Goal: Information Seeking & Learning: Learn about a topic

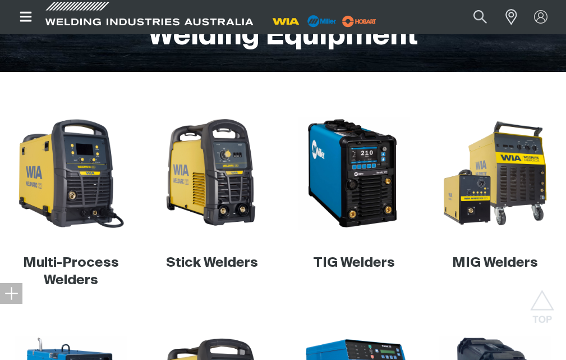
scroll to position [227, 0]
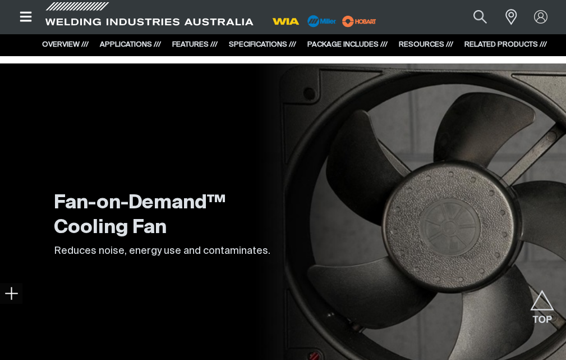
click at [256, 43] on link "SPECIFICATIONS ///" at bounding box center [262, 44] width 67 height 7
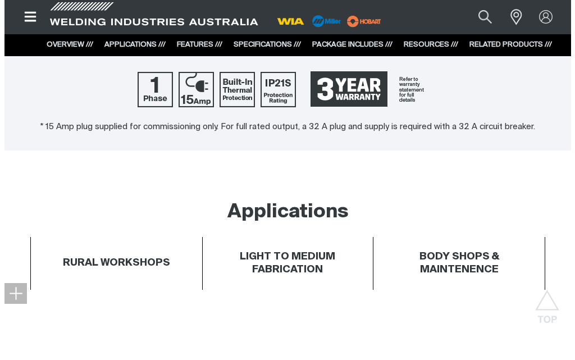
scroll to position [484, 0]
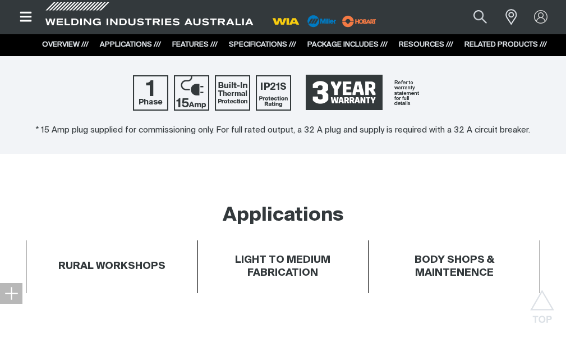
click at [23, 13] on icon "Open top menu" at bounding box center [26, 17] width 12 height 10
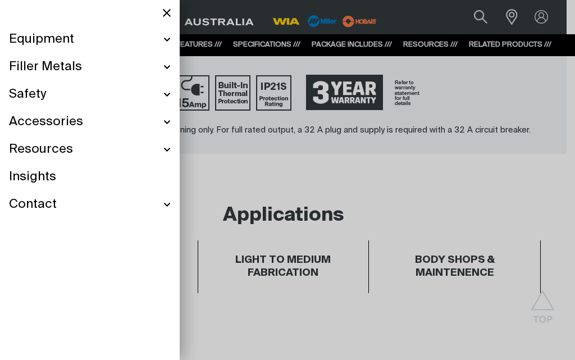
click at [40, 37] on span "Equipment" at bounding box center [41, 39] width 65 height 16
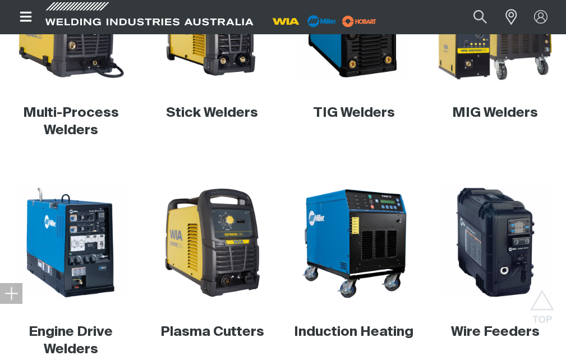
scroll to position [281, 0]
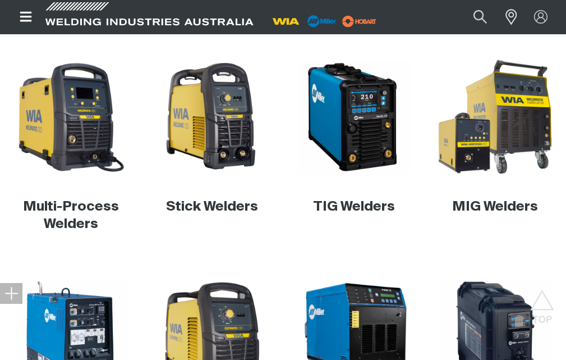
click at [492, 100] on img at bounding box center [495, 116] width 123 height 123
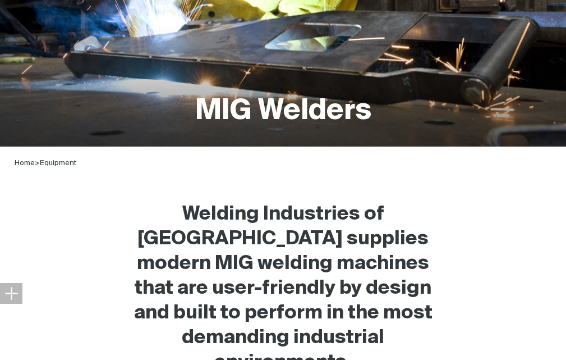
scroll to position [281, 0]
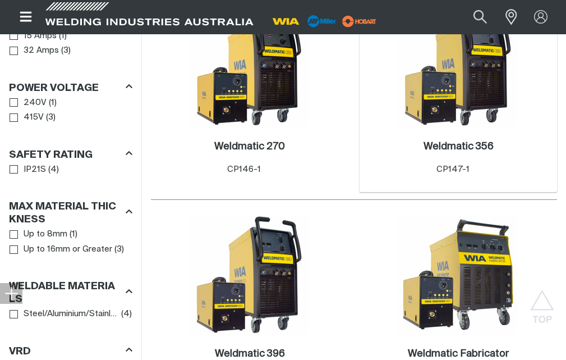
scroll to position [673, 0]
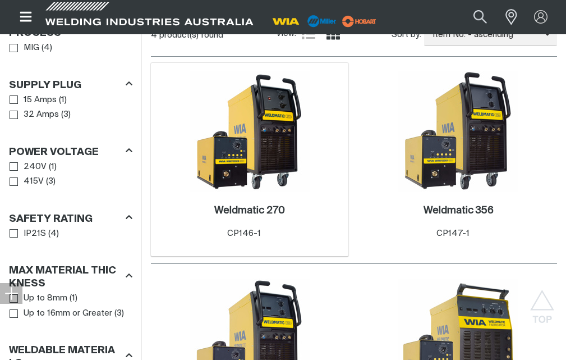
click at [215, 117] on img at bounding box center [250, 131] width 120 height 120
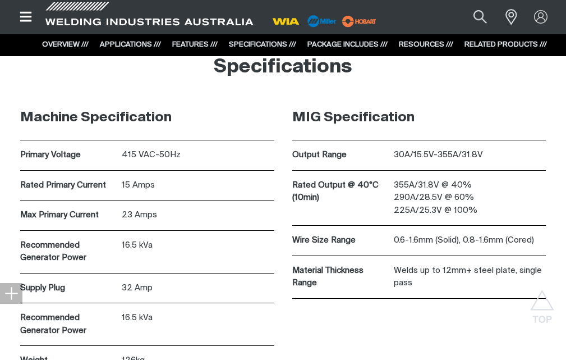
scroll to position [2301, 0]
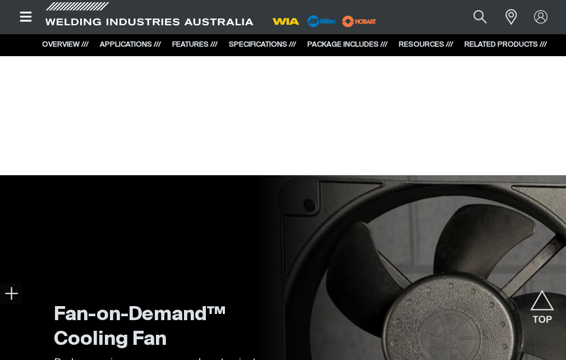
scroll to position [1066, 0]
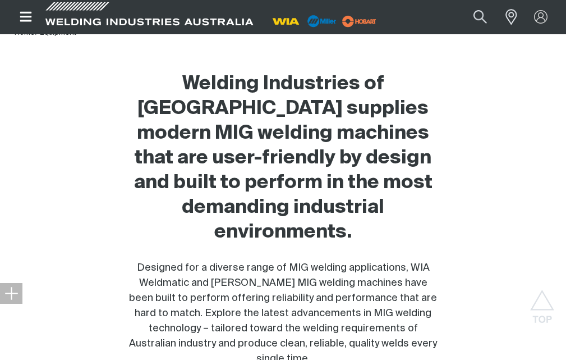
scroll to position [168, 0]
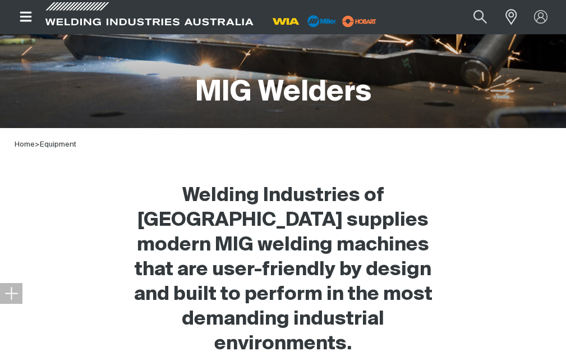
drag, startPoint x: 31, startPoint y: 26, endPoint x: 24, endPoint y: 21, distance: 8.4
click at [31, 25] on button "Open top menu" at bounding box center [26, 17] width 34 height 34
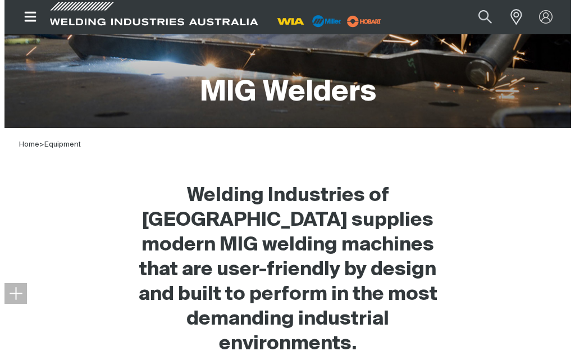
scroll to position [164, 0]
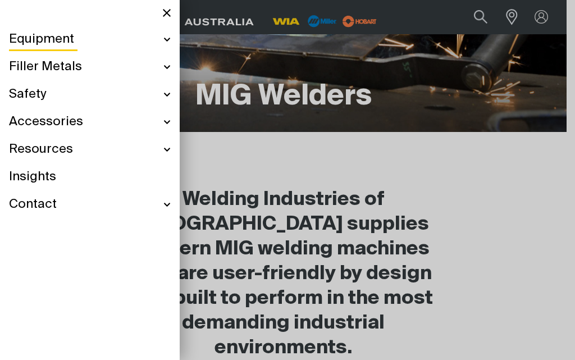
click at [165, 40] on div "Equipment" at bounding box center [90, 39] width 162 height 27
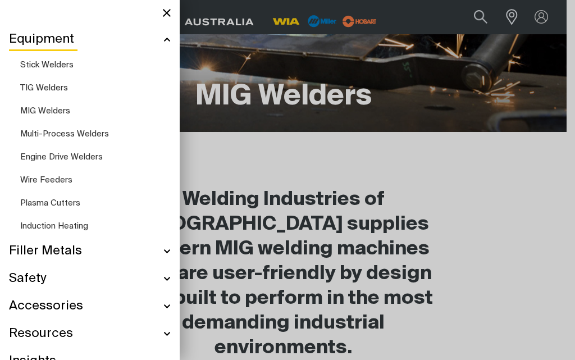
scroll to position [128, 0]
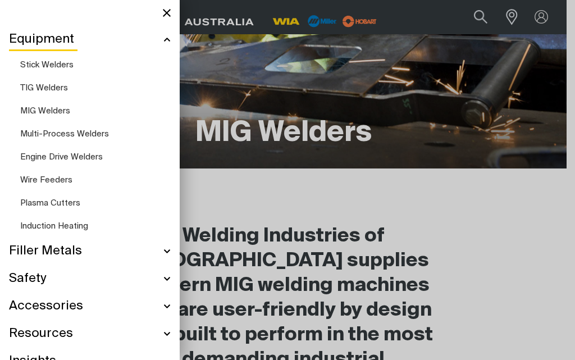
click at [52, 130] on span "Multi-Process Welders" at bounding box center [64, 134] width 89 height 8
